Goal: Task Accomplishment & Management: Manage account settings

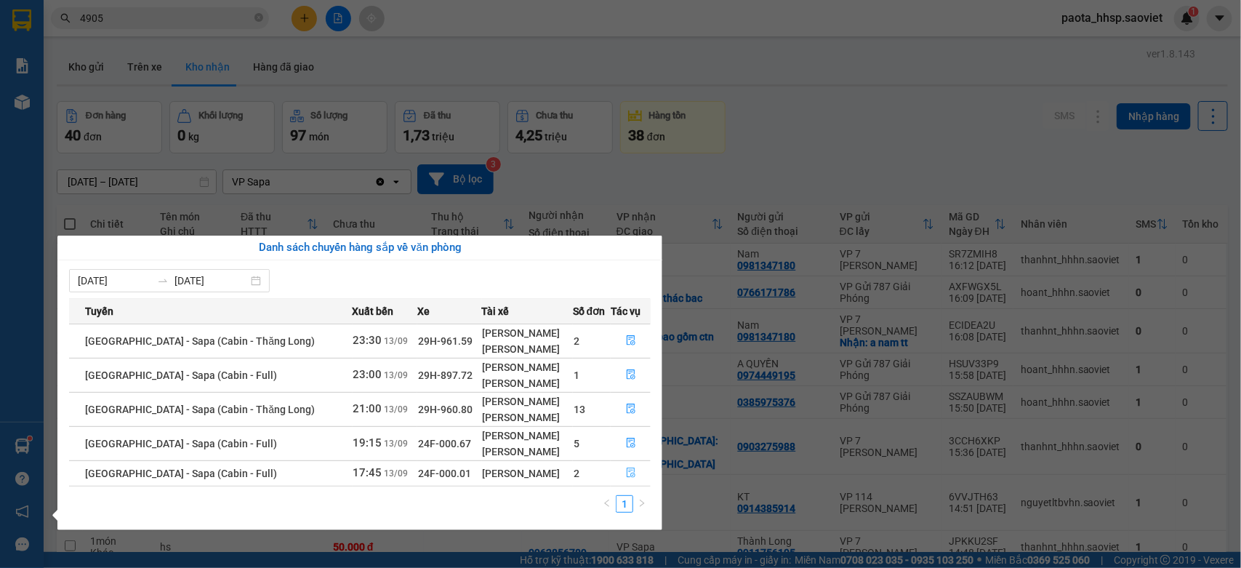
click at [626, 474] on icon "file-done" at bounding box center [631, 473] width 10 height 10
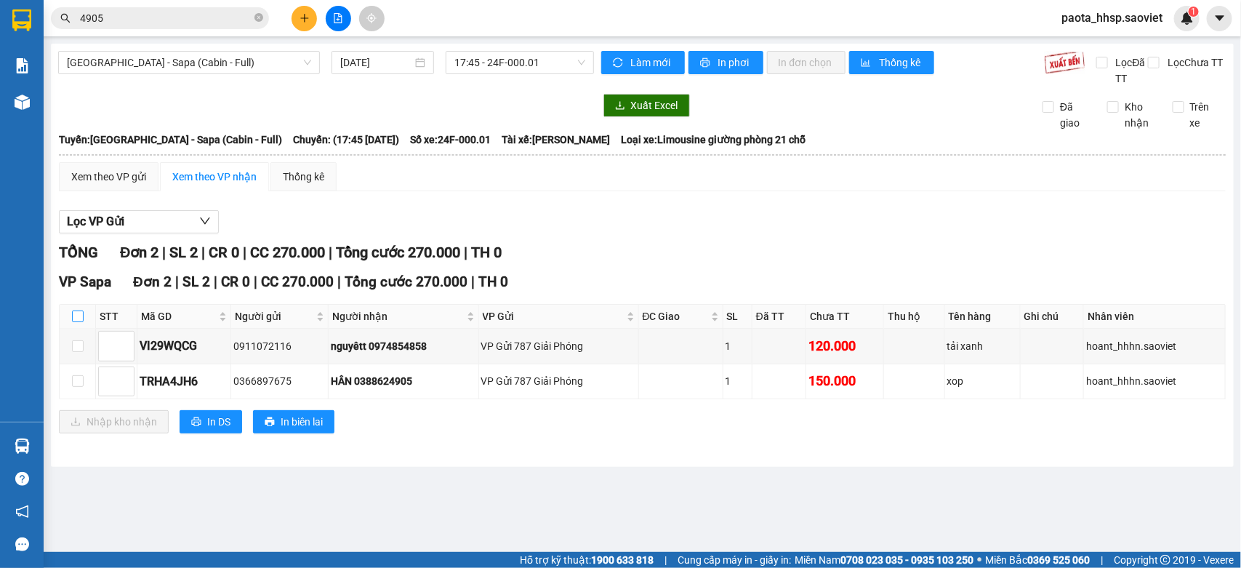
click at [78, 319] on input "checkbox" at bounding box center [78, 317] width 12 height 12
checkbox input "true"
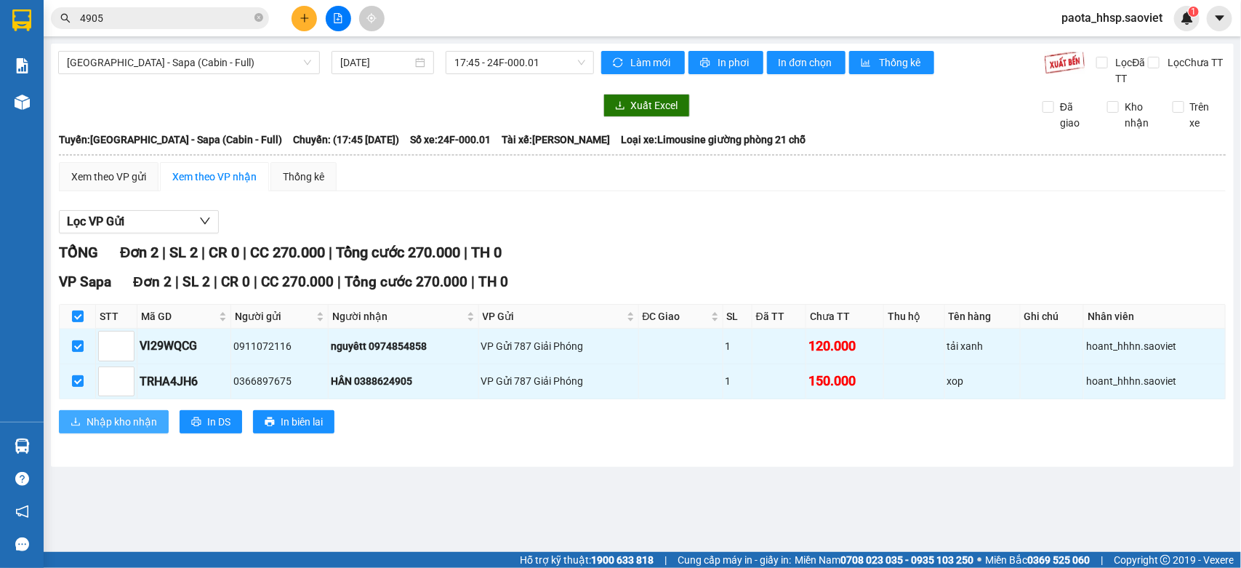
click at [102, 427] on span "Nhập kho nhận" at bounding box center [122, 422] width 71 height 16
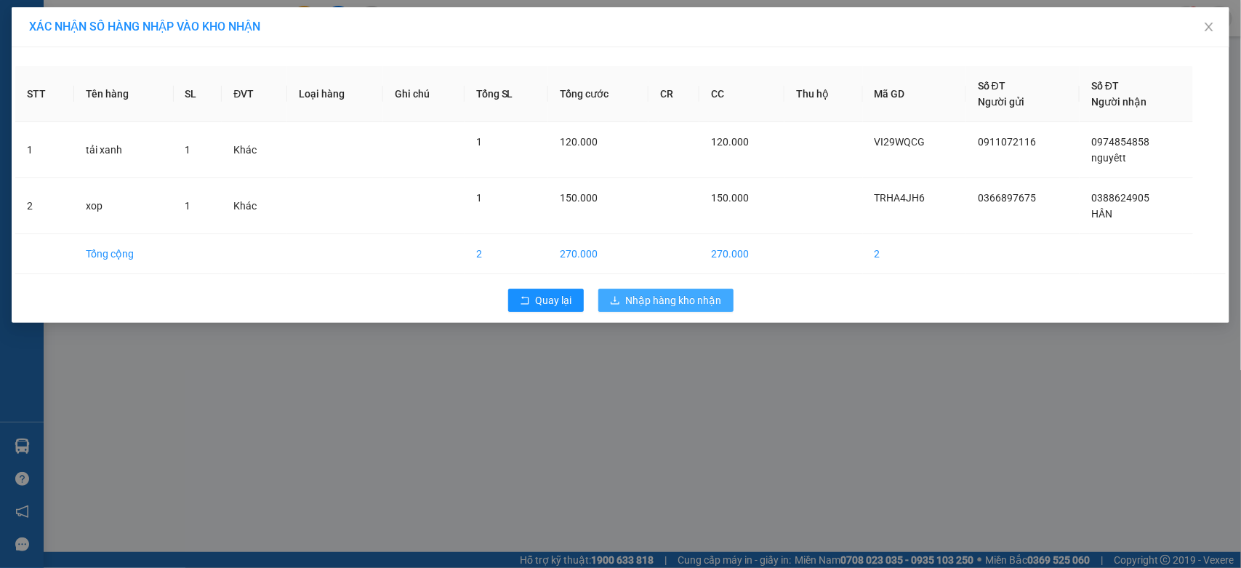
click at [707, 289] on button "Nhập hàng kho nhận" at bounding box center [665, 300] width 135 height 23
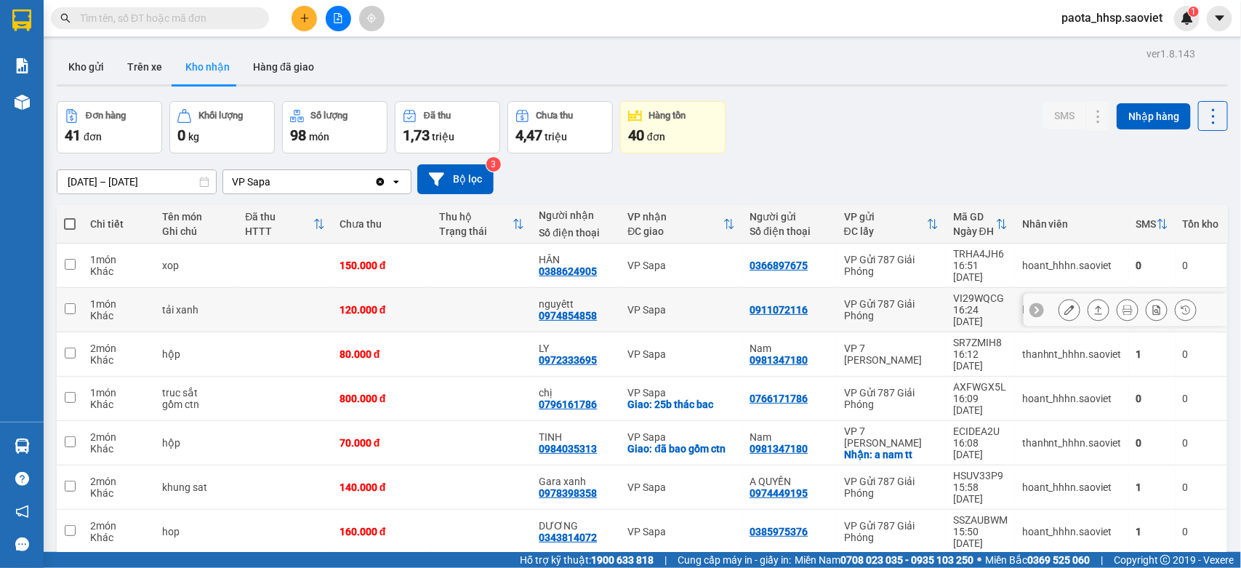
click at [162, 304] on div "tải xanh" at bounding box center [196, 310] width 68 height 12
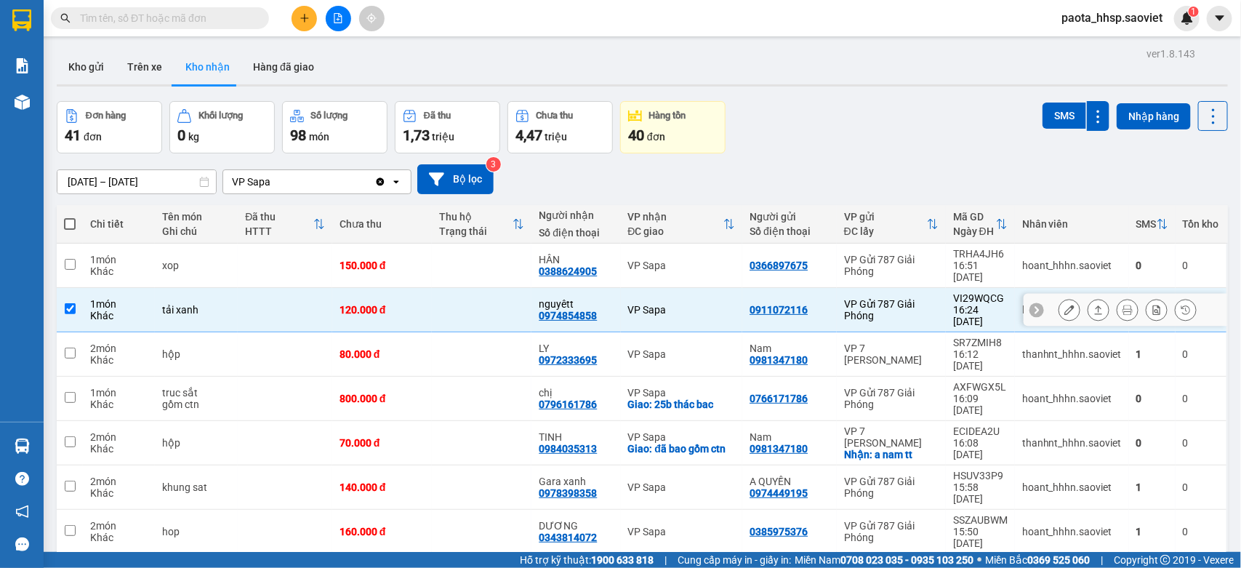
checkbox input "true"
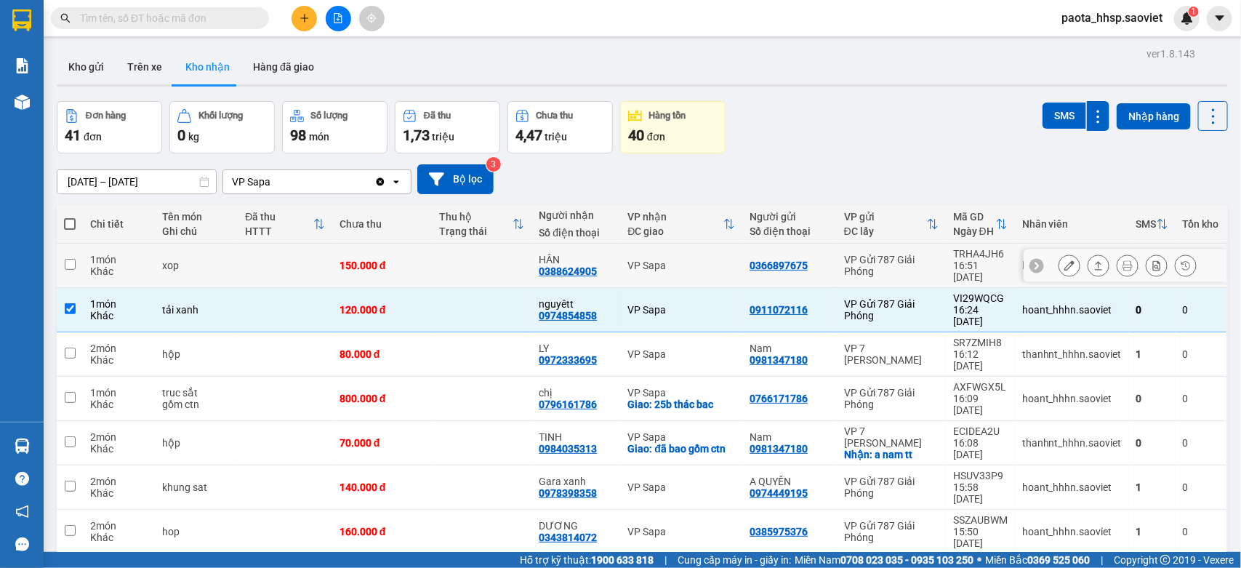
click at [159, 262] on td "xop" at bounding box center [196, 266] width 83 height 44
checkbox input "true"
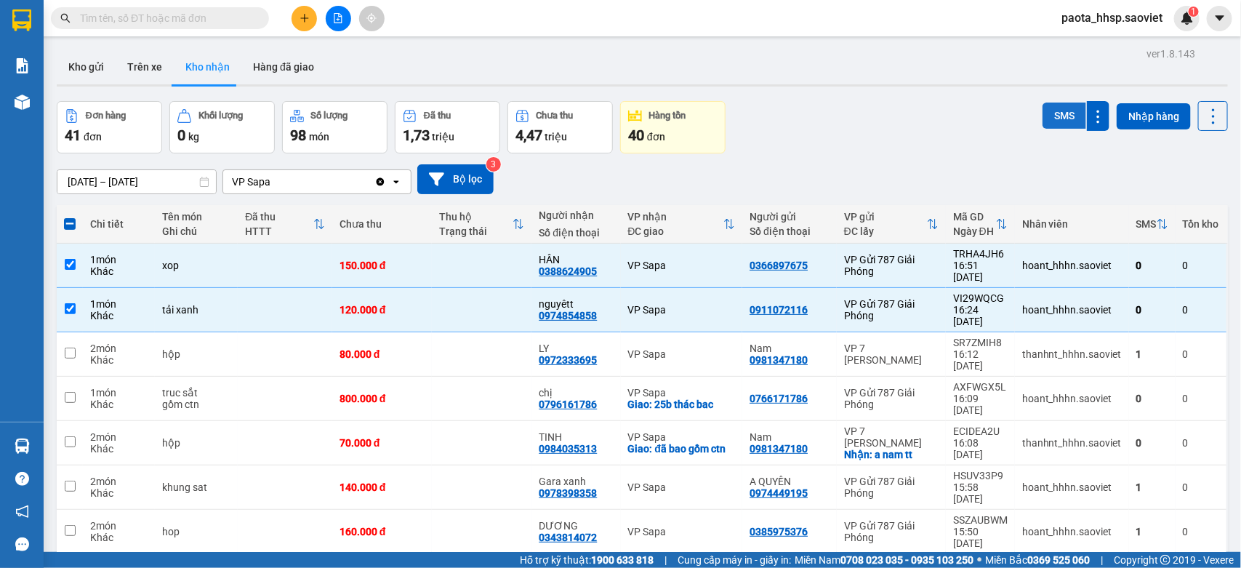
click at [1043, 117] on button "SMS" at bounding box center [1065, 116] width 44 height 26
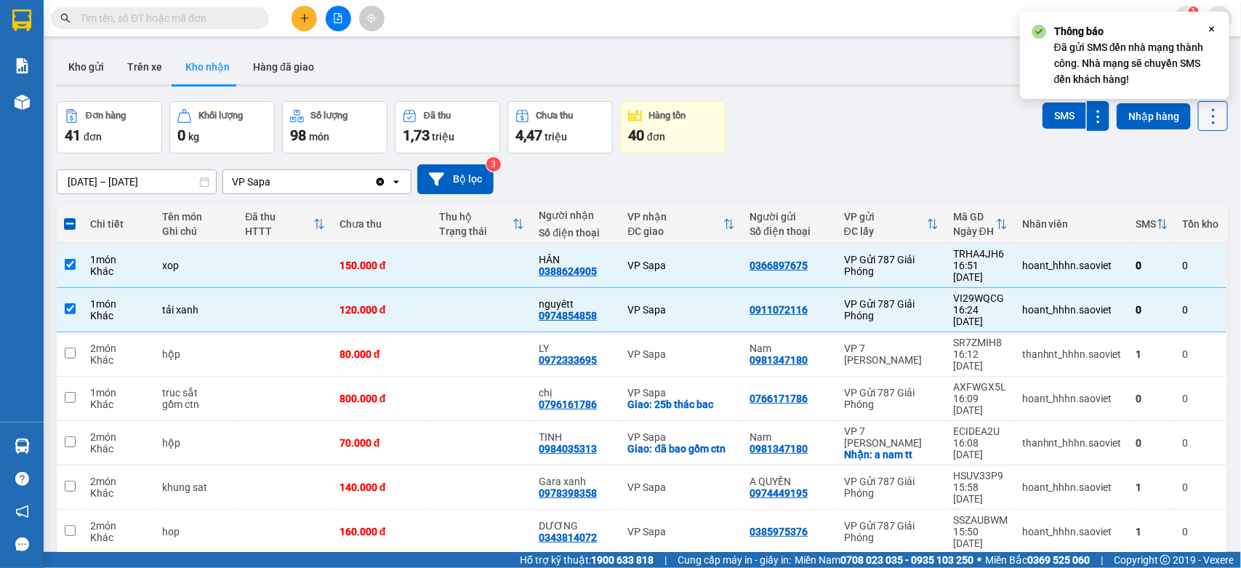
click at [1205, 120] on icon at bounding box center [1213, 116] width 20 height 20
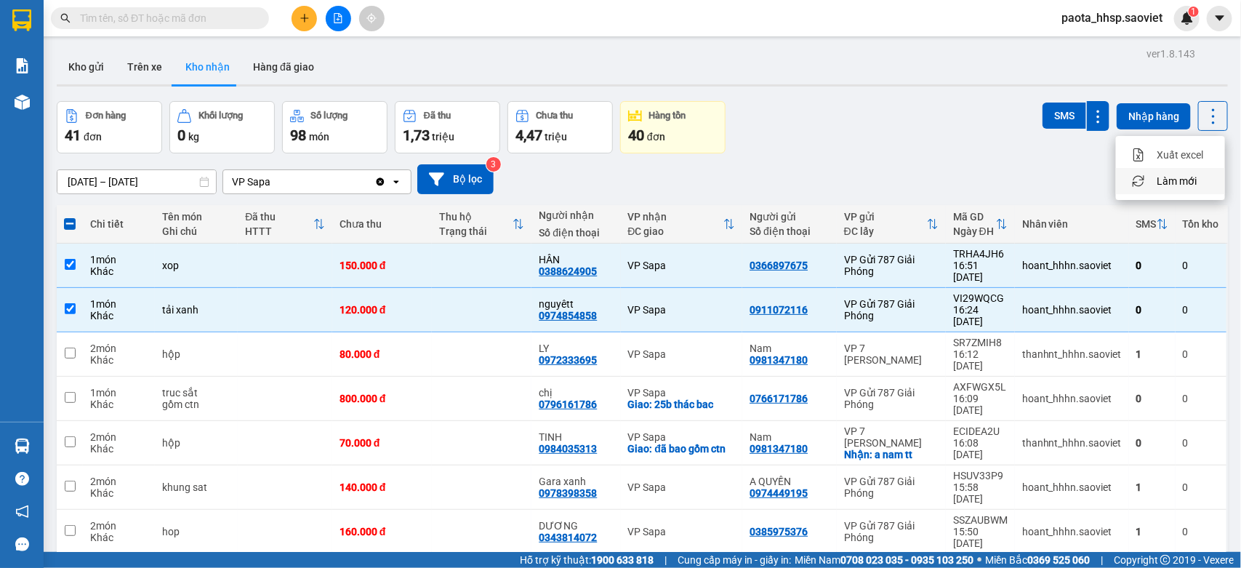
click at [1186, 177] on span "Làm mới" at bounding box center [1177, 181] width 40 height 15
click at [89, 288] on td "1 món Khác" at bounding box center [119, 310] width 72 height 44
checkbox input "false"
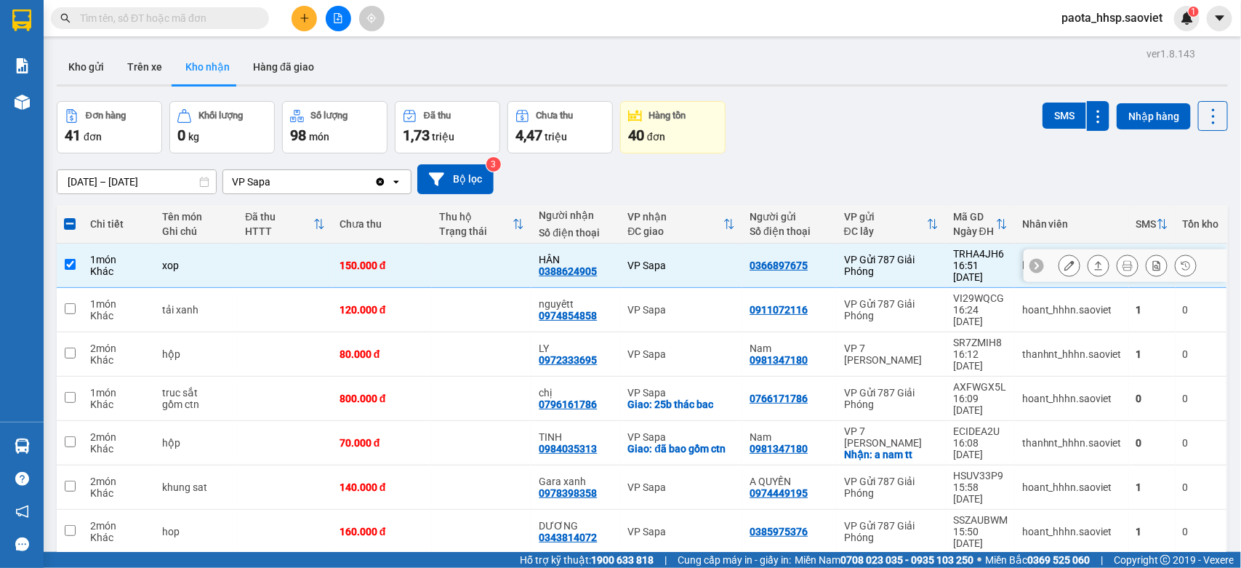
click at [103, 254] on div "1 món" at bounding box center [118, 260] width 57 height 12
checkbox input "false"
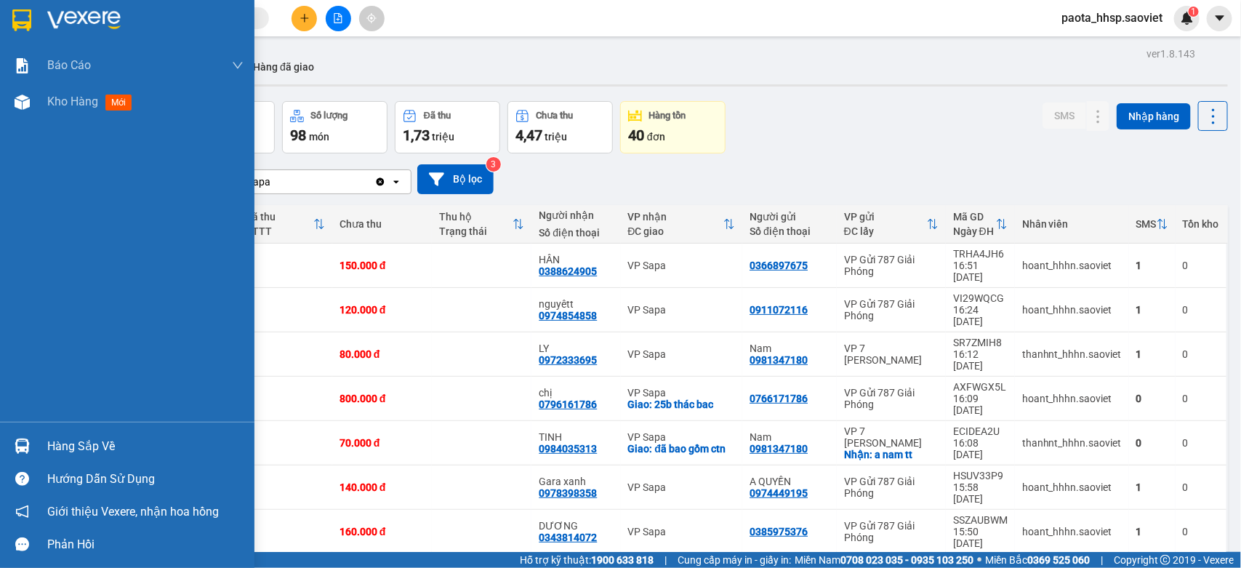
click at [84, 436] on div "Hàng sắp về" at bounding box center [145, 447] width 196 height 22
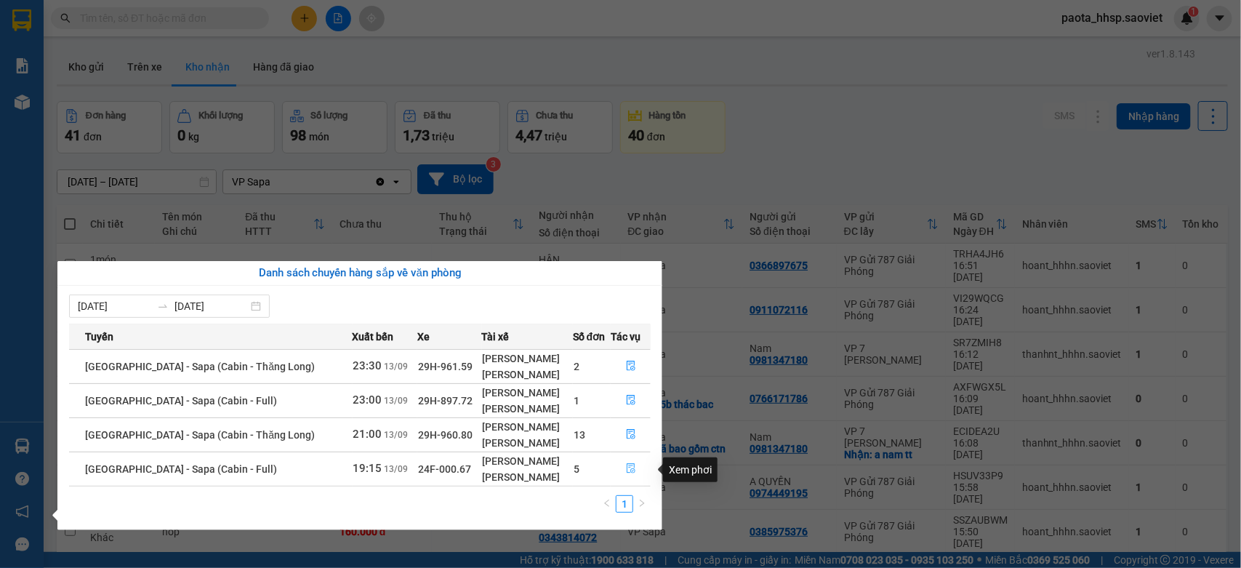
click at [629, 471] on icon "file-done" at bounding box center [631, 468] width 9 height 10
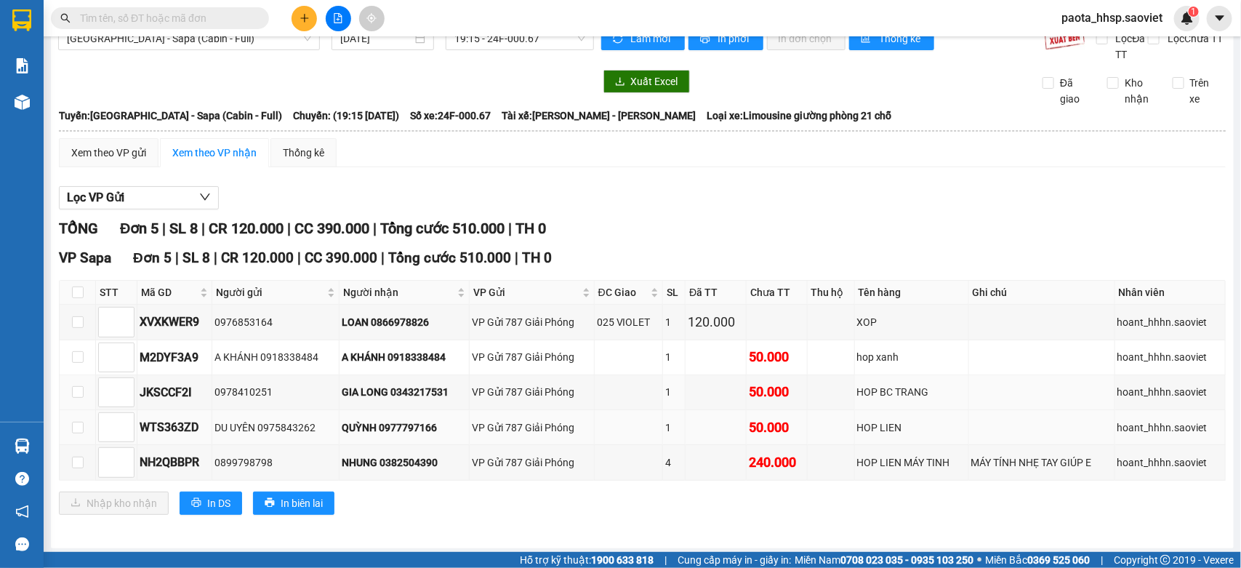
scroll to position [31, 0]
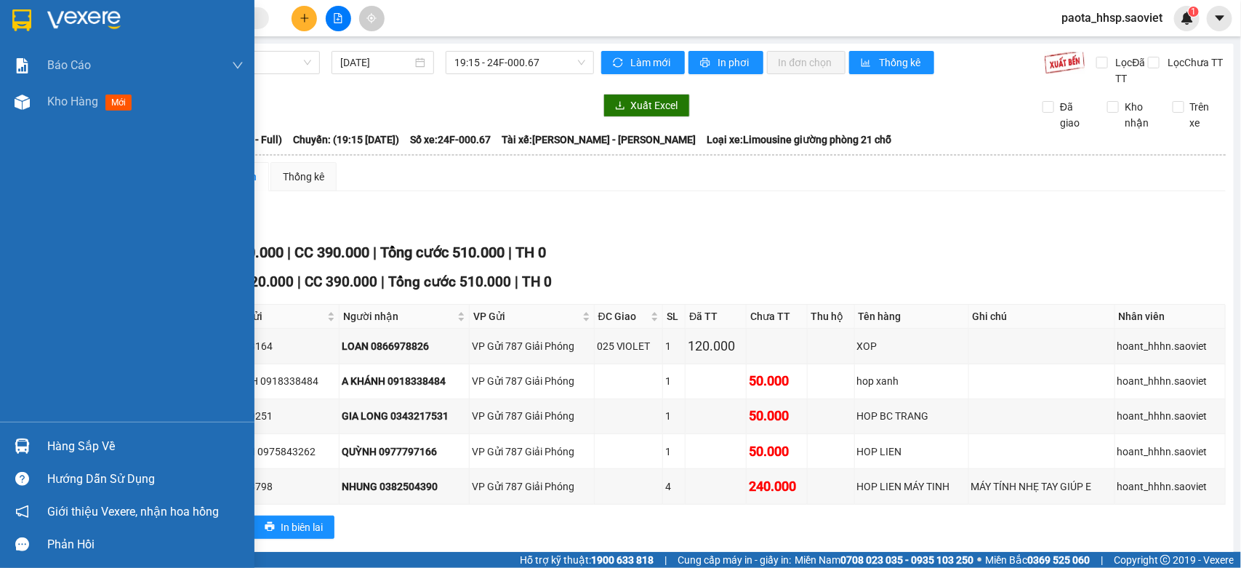
click at [55, 444] on div "Hàng sắp về" at bounding box center [145, 447] width 196 height 22
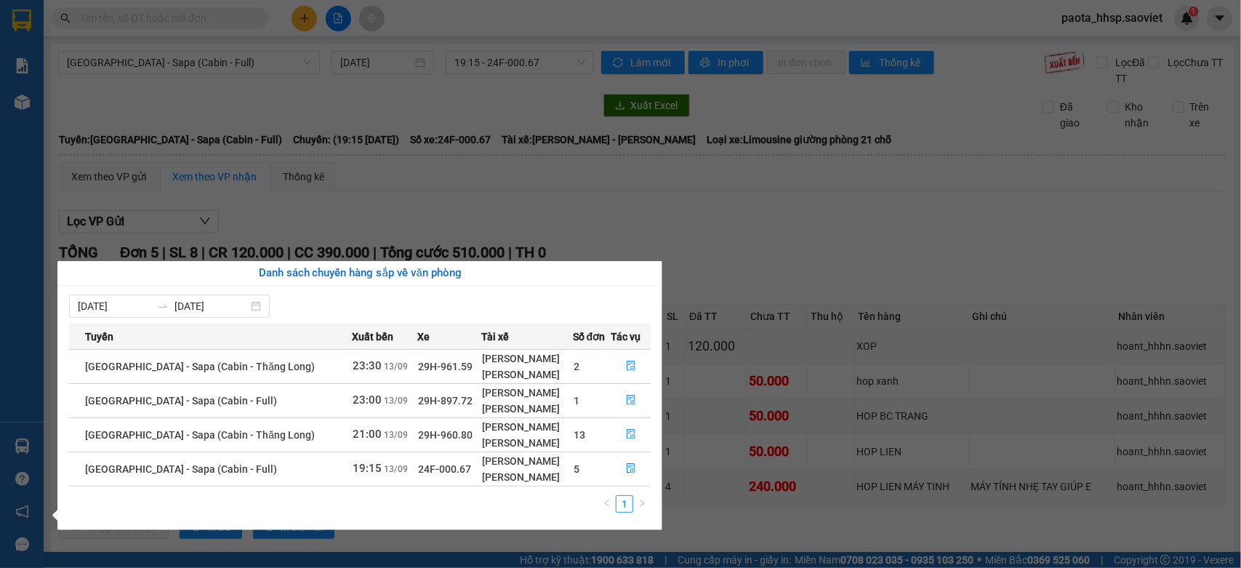
click at [945, 218] on section "Kết quả tìm kiếm ( 0 ) Bộ lọc No Data paota_hhsp.saoviet 1 Báo cáo 1B. Chi tiết…" at bounding box center [620, 284] width 1241 height 568
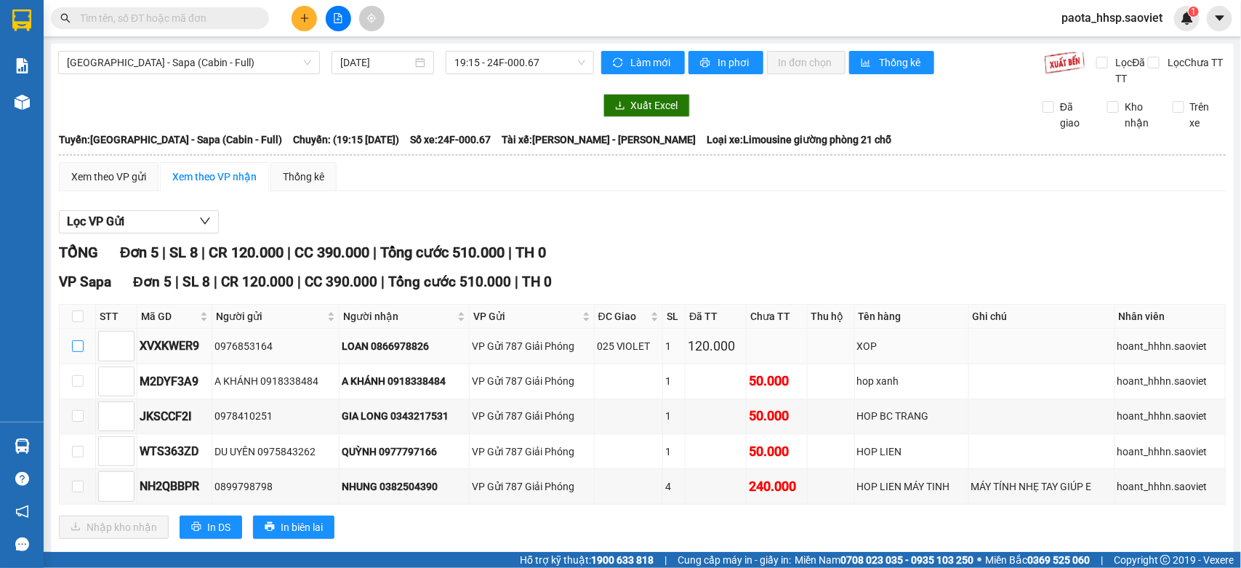
click at [77, 349] on input "checkbox" at bounding box center [78, 346] width 12 height 12
checkbox input "true"
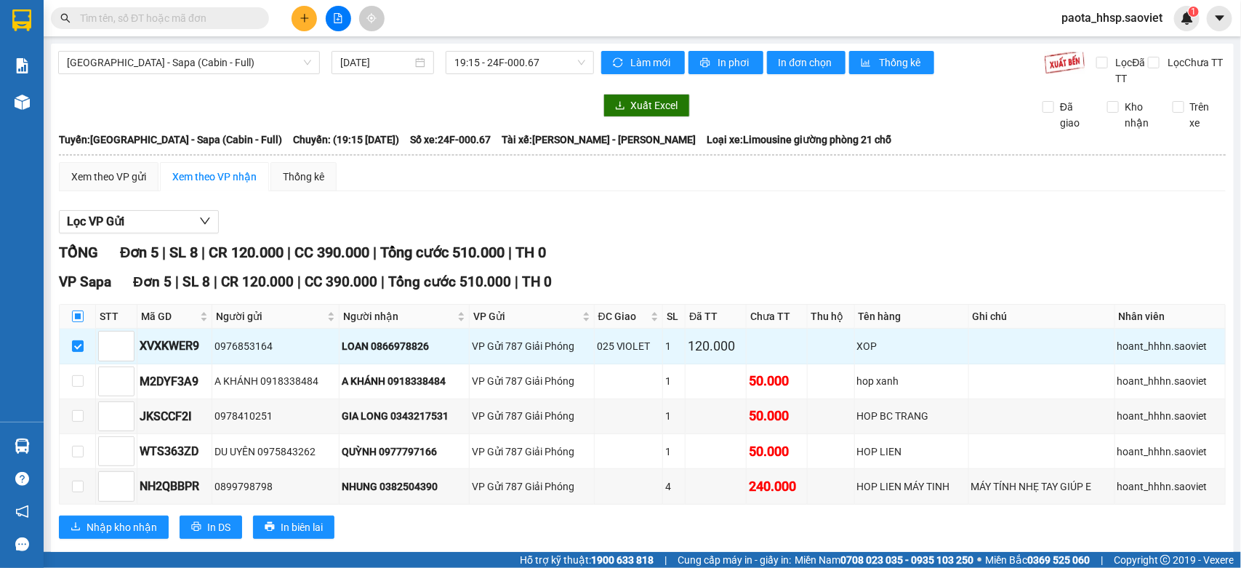
click at [80, 318] on input "checkbox" at bounding box center [78, 317] width 12 height 12
checkbox input "true"
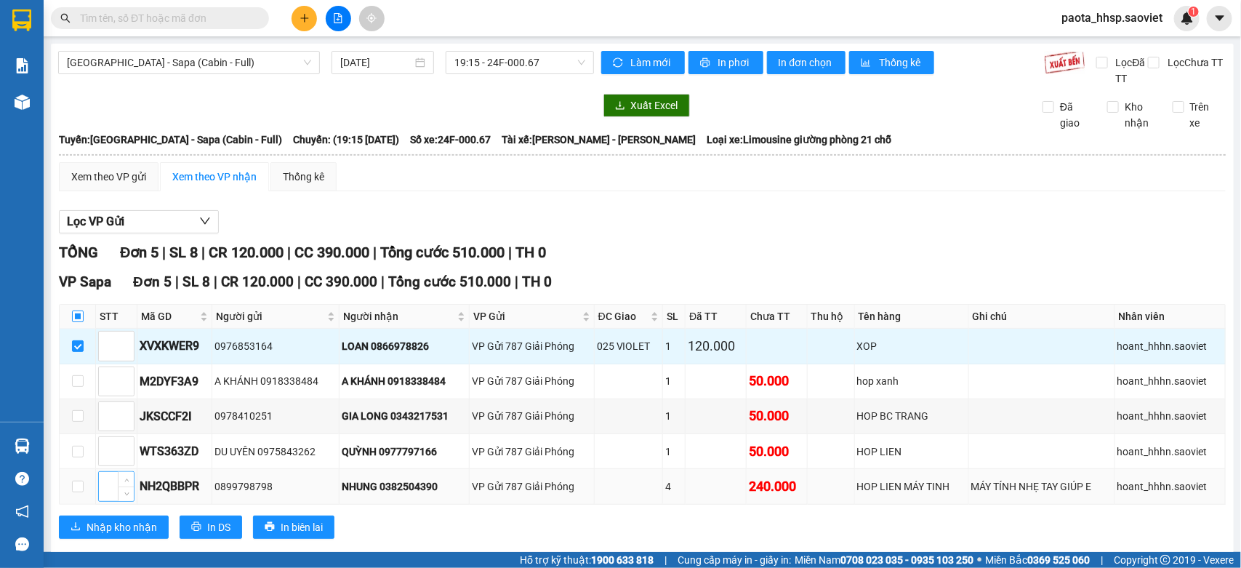
checkbox input "true"
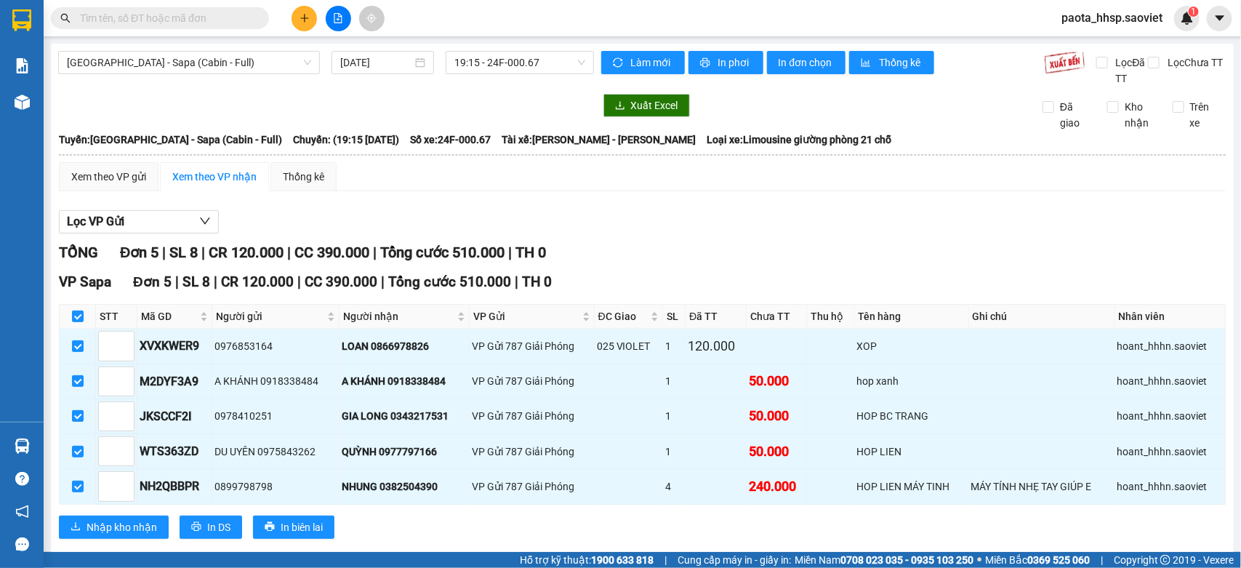
click at [115, 542] on div "VP Sapa Đơn 5 | SL 8 | CR 120.000 | CC 390.000 | Tổng cước 510.000 | TH 0 STT M…" at bounding box center [642, 410] width 1167 height 278
click at [120, 529] on span "Nhập kho nhận" at bounding box center [122, 527] width 71 height 16
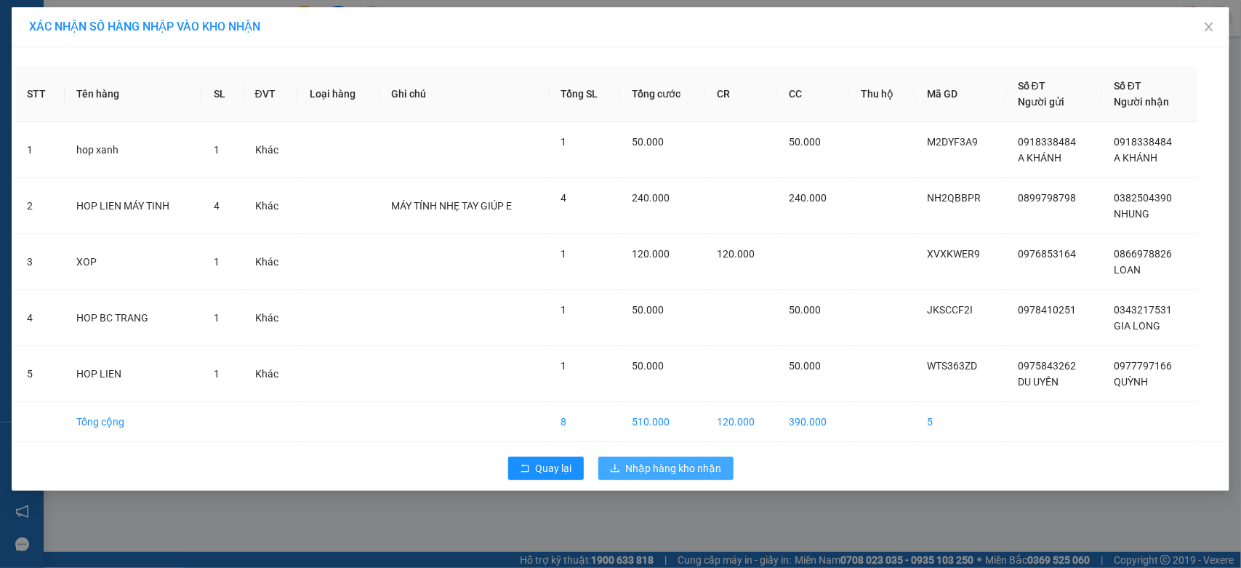
click at [698, 473] on span "Nhập hàng kho nhận" at bounding box center [674, 468] width 96 height 16
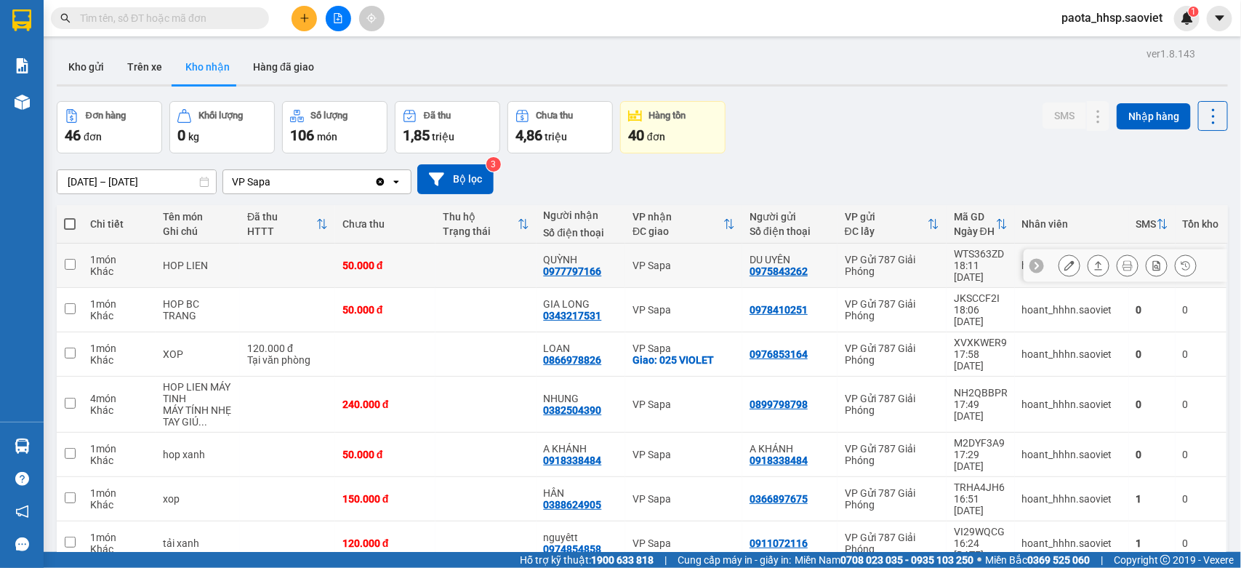
click at [682, 262] on div "VP Sapa" at bounding box center [684, 266] width 103 height 12
checkbox input "true"
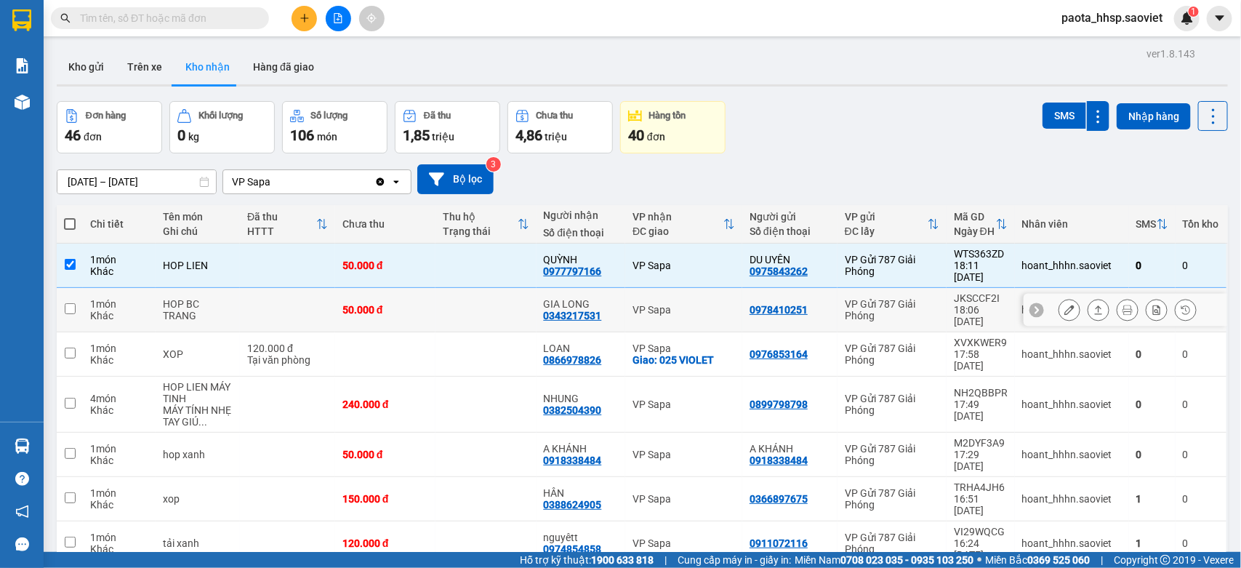
click at [691, 304] on div "VP Sapa" at bounding box center [684, 310] width 103 height 12
checkbox input "true"
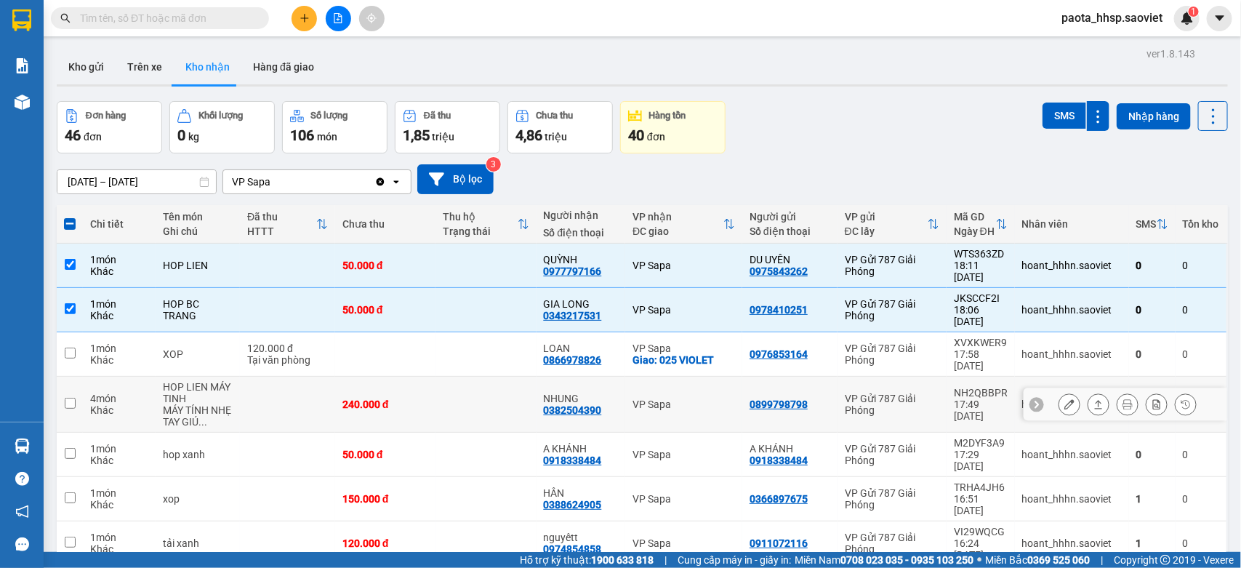
click at [673, 398] on div "VP Sapa" at bounding box center [684, 404] width 103 height 12
checkbox input "true"
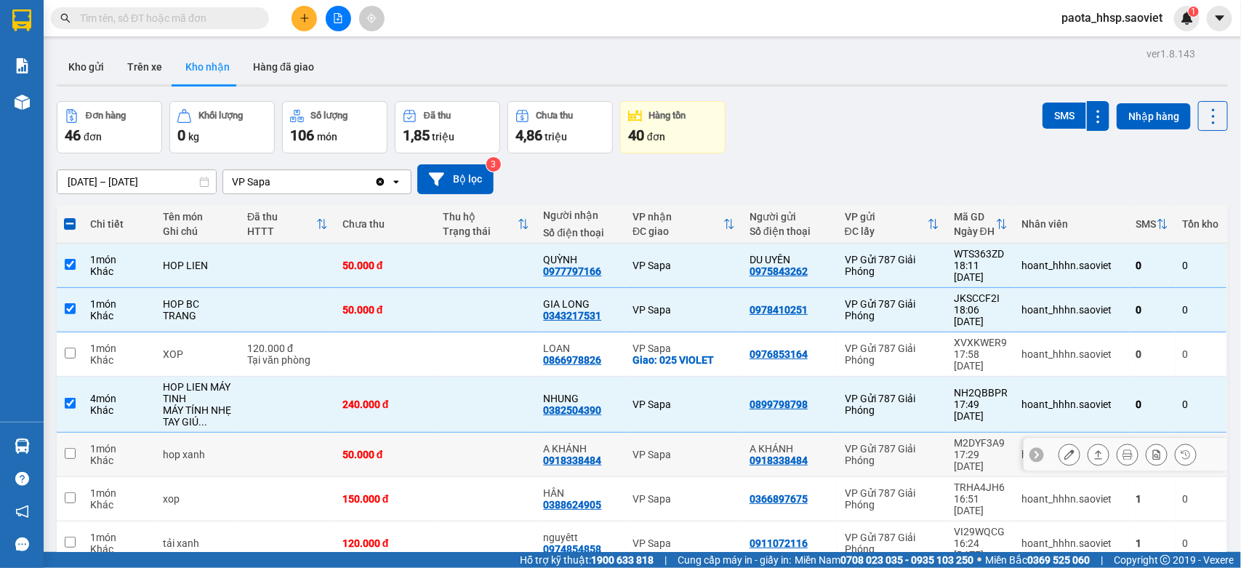
click at [688, 449] on div "VP Sapa" at bounding box center [684, 455] width 103 height 12
checkbox input "true"
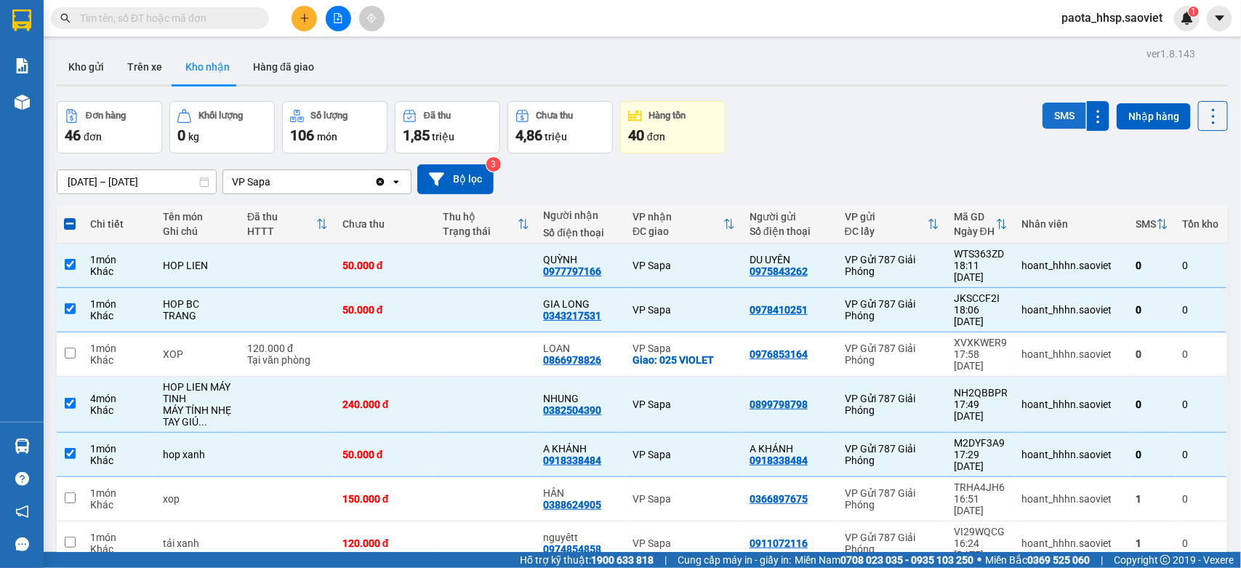
click at [1049, 113] on button "SMS" at bounding box center [1065, 116] width 44 height 26
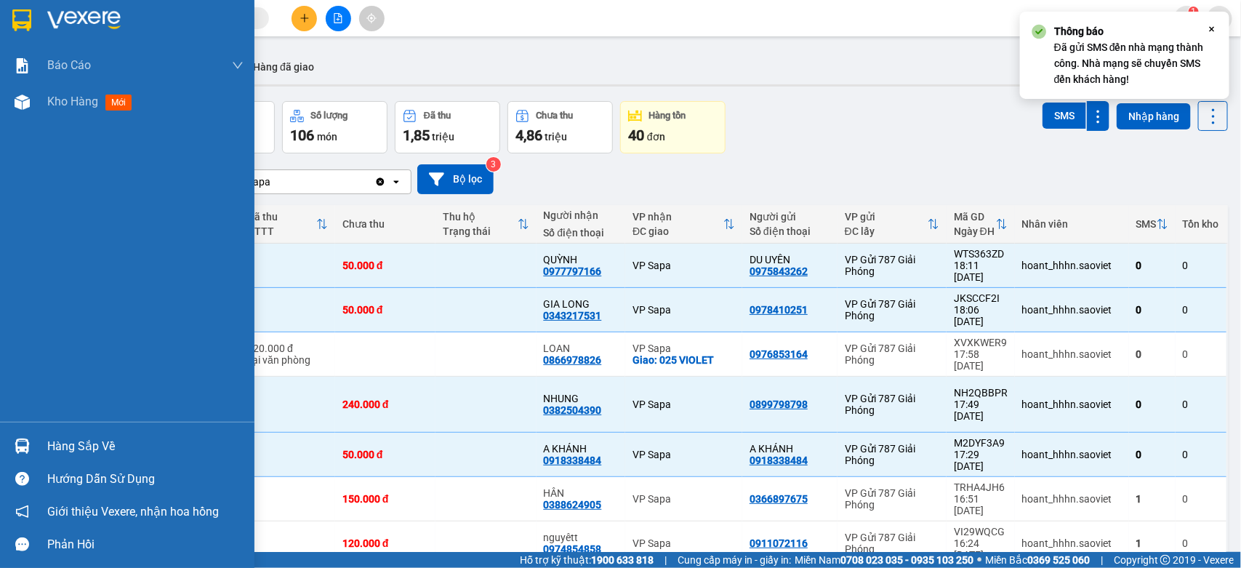
click at [62, 441] on div "Hàng sắp về" at bounding box center [145, 447] width 196 height 22
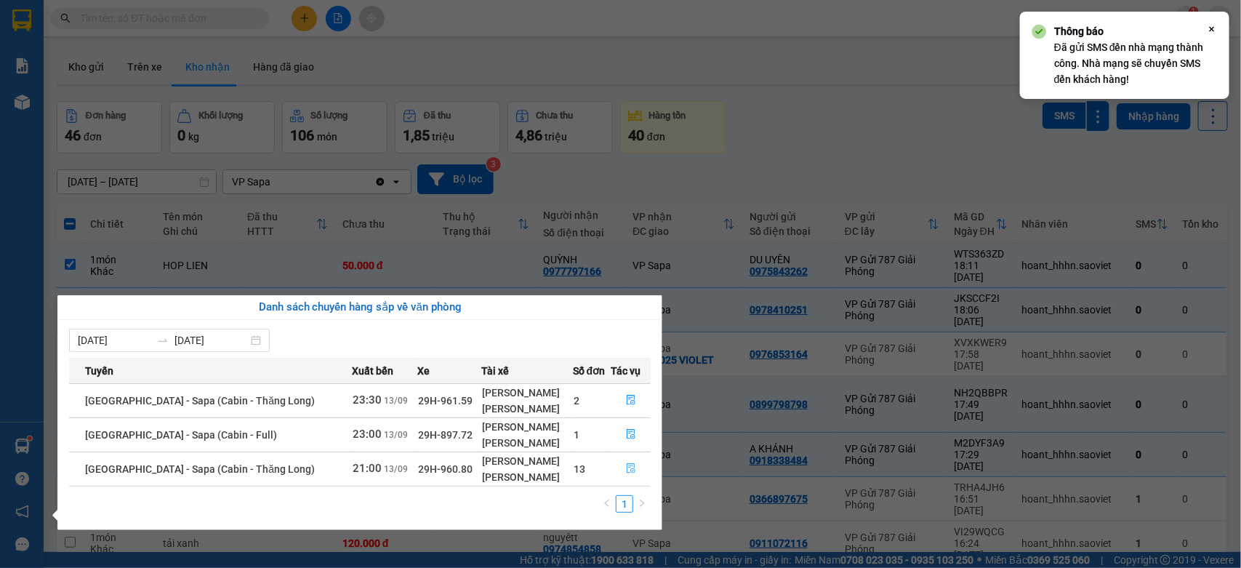
click at [622, 467] on button "button" at bounding box center [631, 468] width 39 height 23
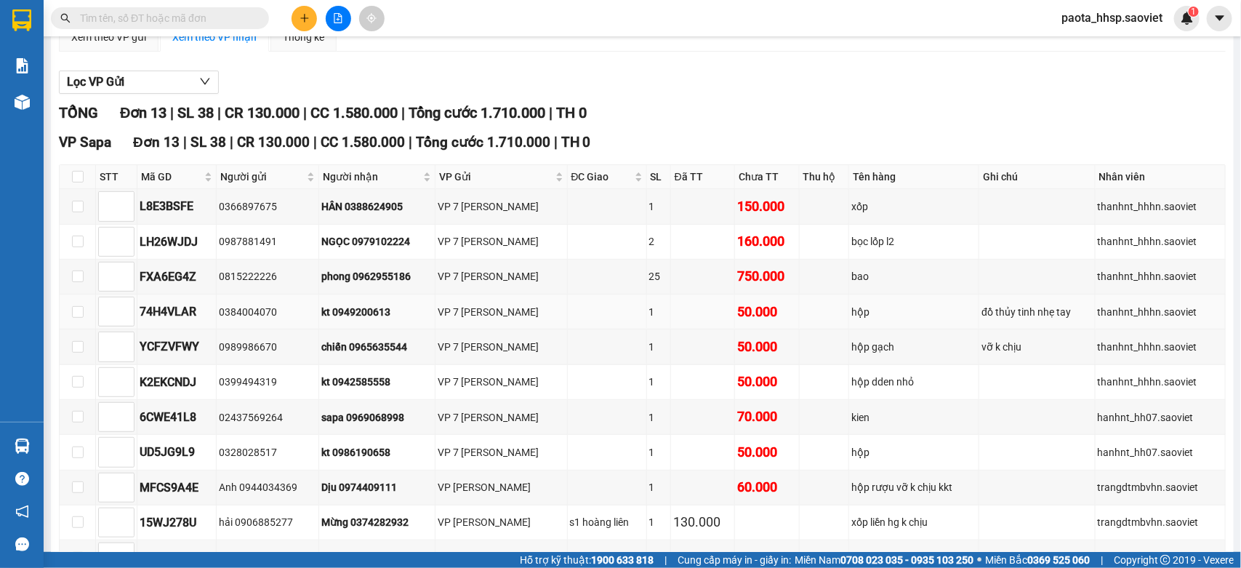
scroll to position [316, 0]
